Goal: Entertainment & Leisure: Consume media (video, audio)

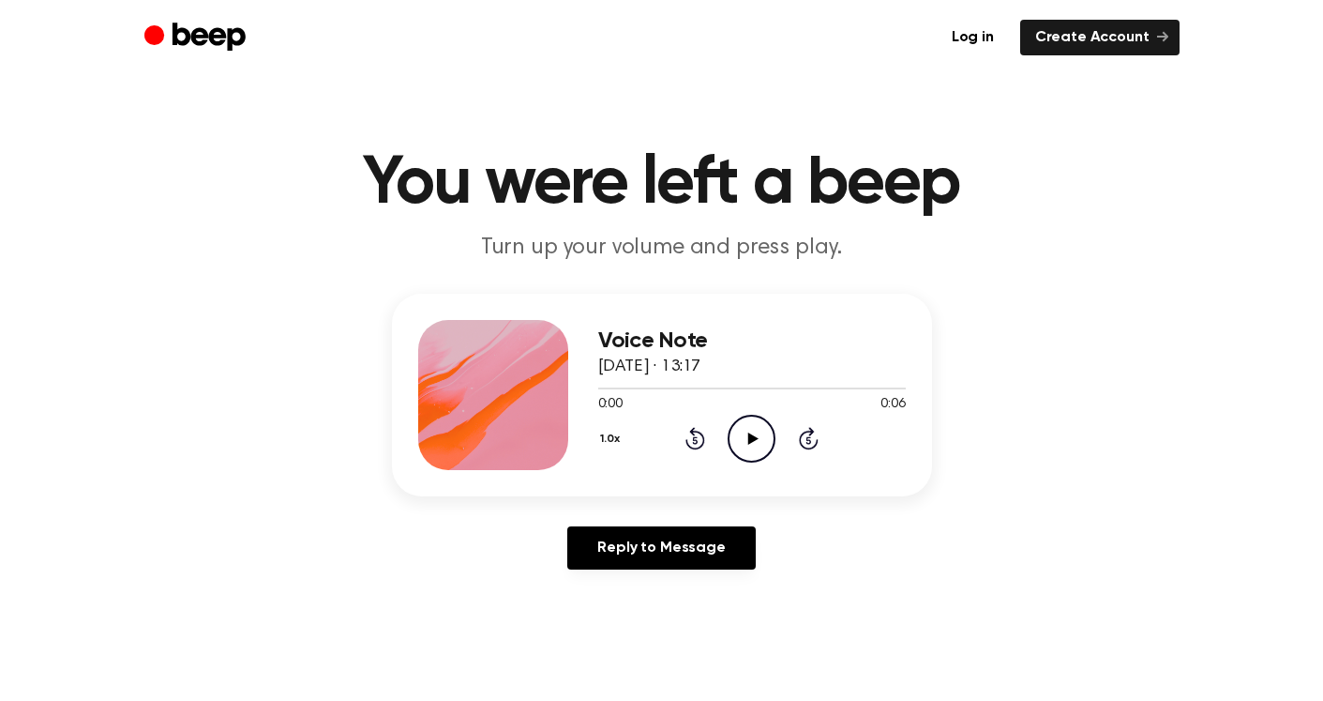
click at [741, 431] on icon "Play Audio" at bounding box center [752, 439] width 48 height 48
click at [702, 436] on icon at bounding box center [696, 438] width 20 height 23
click at [756, 438] on icon "Pause Audio" at bounding box center [752, 439] width 48 height 48
click at [748, 417] on icon "Play Audio" at bounding box center [752, 439] width 48 height 48
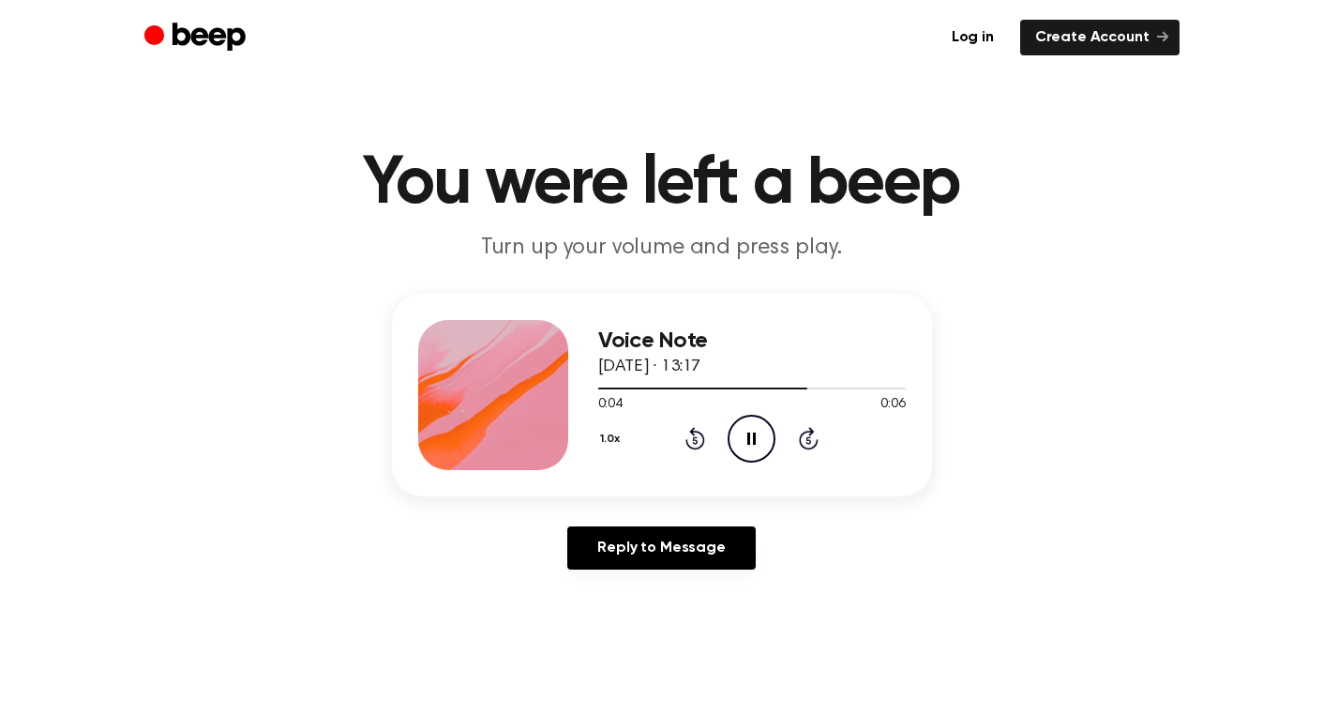
click at [699, 431] on icon at bounding box center [696, 438] width 20 height 23
click at [747, 416] on icon "Play Audio" at bounding box center [752, 439] width 48 height 48
click at [748, 418] on icon "Pause Audio" at bounding box center [752, 439] width 48 height 48
click at [744, 432] on icon "Play Audio" at bounding box center [752, 439] width 48 height 48
click at [744, 432] on icon "Pause Audio" at bounding box center [752, 439] width 48 height 48
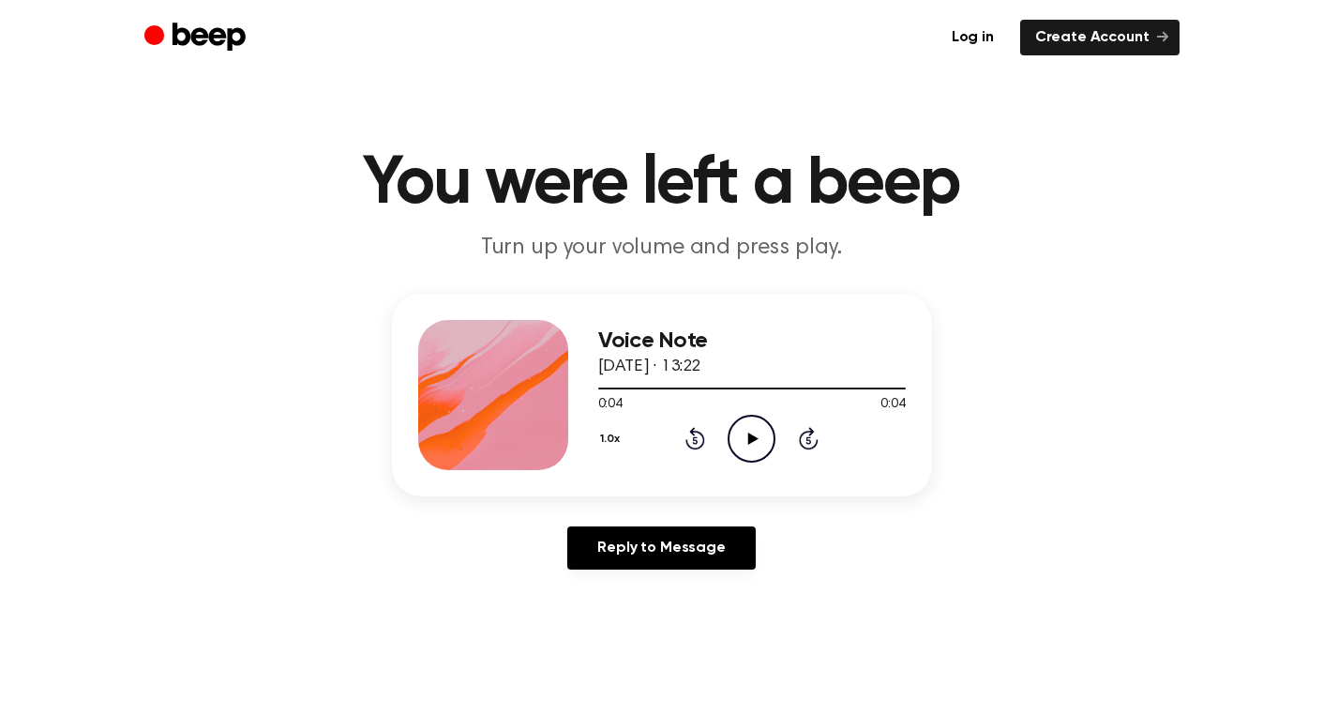
click at [701, 441] on icon "Rewind 5 seconds" at bounding box center [695, 438] width 21 height 24
click at [746, 439] on icon "Play Audio" at bounding box center [752, 439] width 48 height 48
click at [688, 430] on icon "Rewind 5 seconds" at bounding box center [695, 438] width 21 height 24
click at [755, 434] on icon "Play Audio" at bounding box center [752, 439] width 48 height 48
click at [760, 436] on icon "Play Audio" at bounding box center [752, 439] width 48 height 48
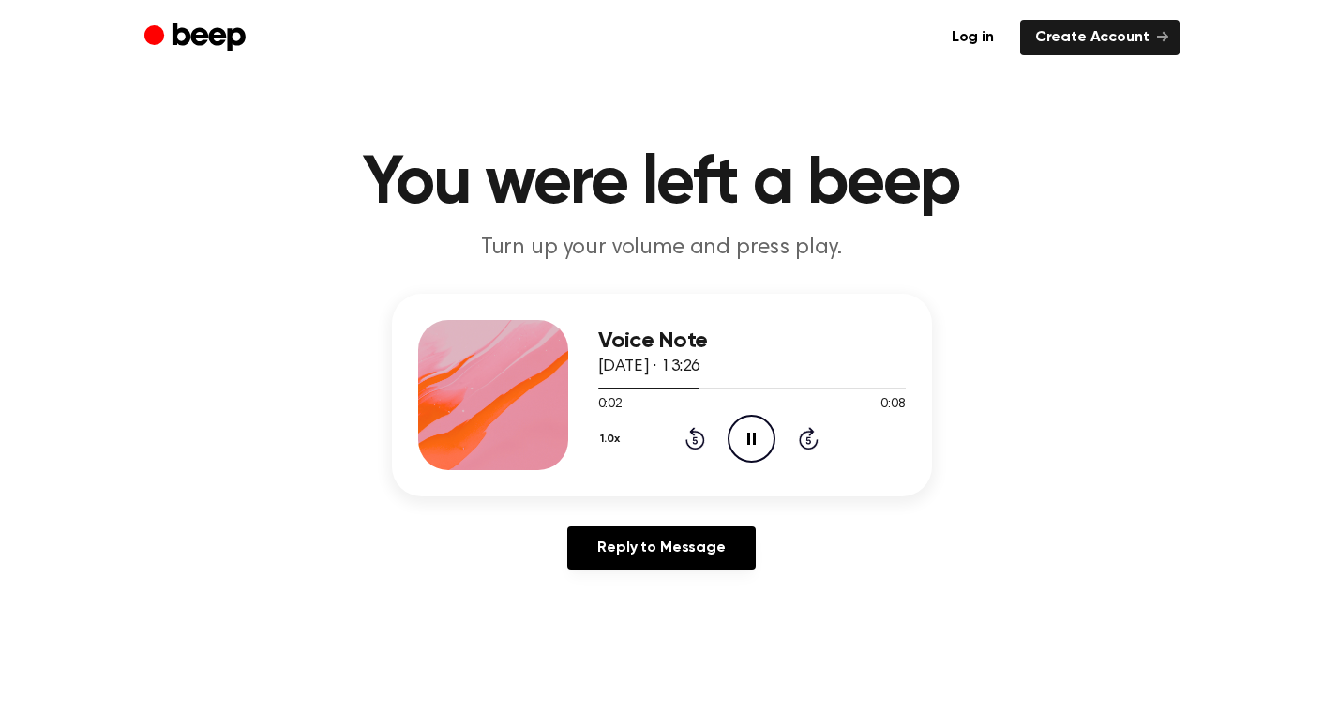
click at [760, 436] on icon "Pause Audio" at bounding box center [752, 439] width 48 height 48
click at [701, 426] on icon "Rewind 5 seconds" at bounding box center [695, 438] width 21 height 24
click at [756, 416] on icon "Play Audio" at bounding box center [752, 439] width 48 height 48
click at [753, 416] on icon "Pause Audio" at bounding box center [752, 439] width 48 height 48
click at [760, 432] on icon "Play Audio" at bounding box center [752, 439] width 48 height 48
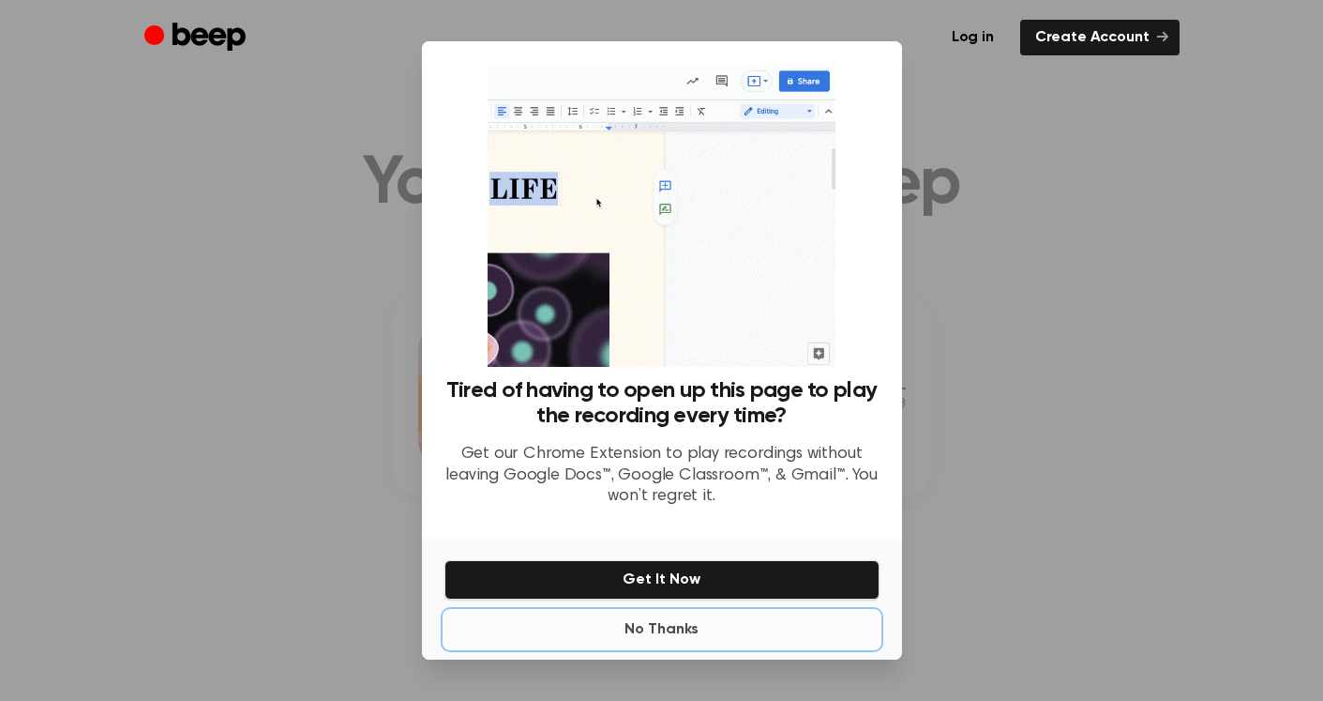
click at [656, 633] on button "No Thanks" at bounding box center [662, 630] width 435 height 38
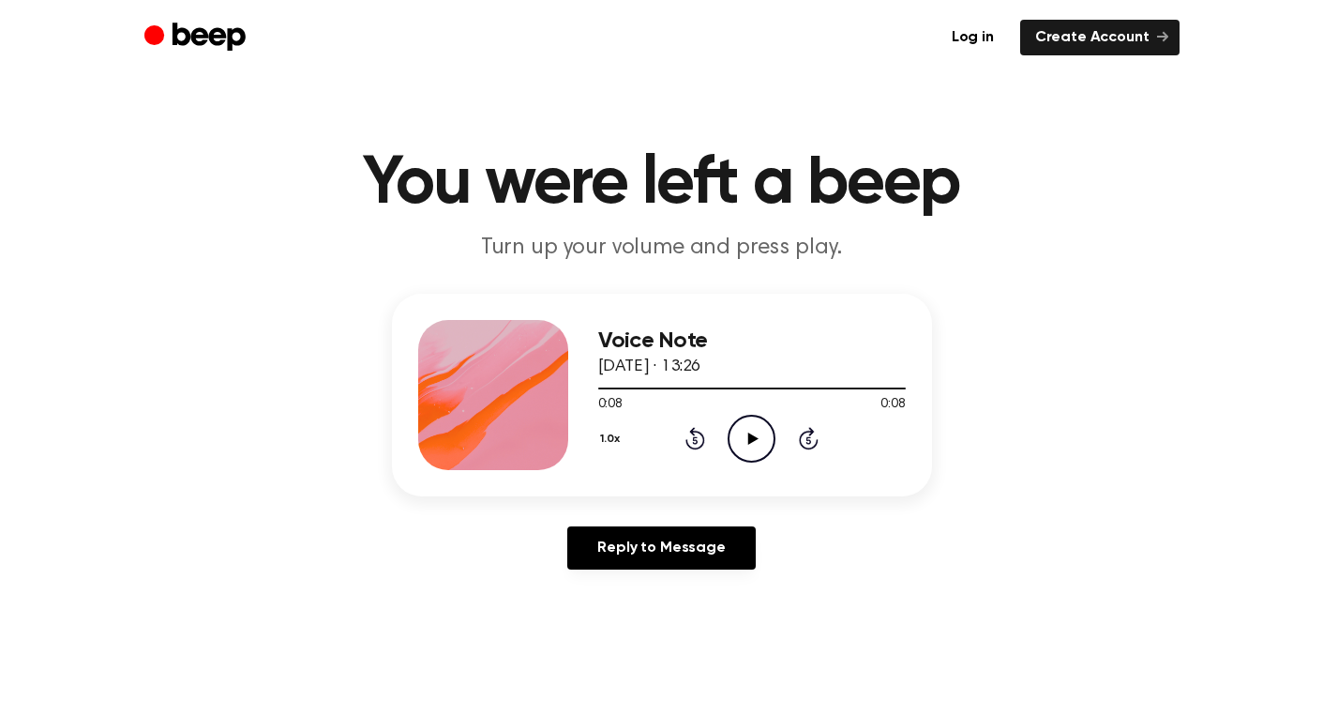
click at [753, 437] on icon at bounding box center [754, 438] width 10 height 12
click at [699, 433] on icon "Rewind 5 seconds" at bounding box center [695, 438] width 21 height 24
click at [740, 432] on icon "Play Audio" at bounding box center [752, 439] width 48 height 48
click at [742, 429] on icon "Pause Audio" at bounding box center [752, 439] width 48 height 48
